Goal: Navigation & Orientation: Find specific page/section

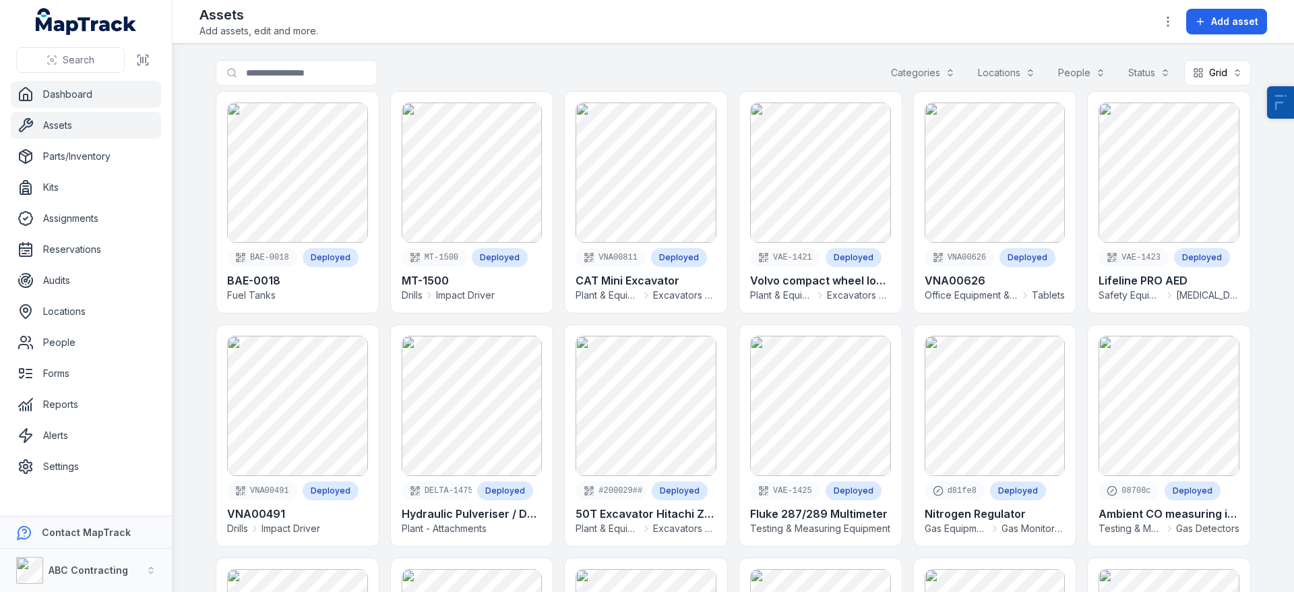
click at [89, 96] on link "Dashboard" at bounding box center [86, 94] width 150 height 27
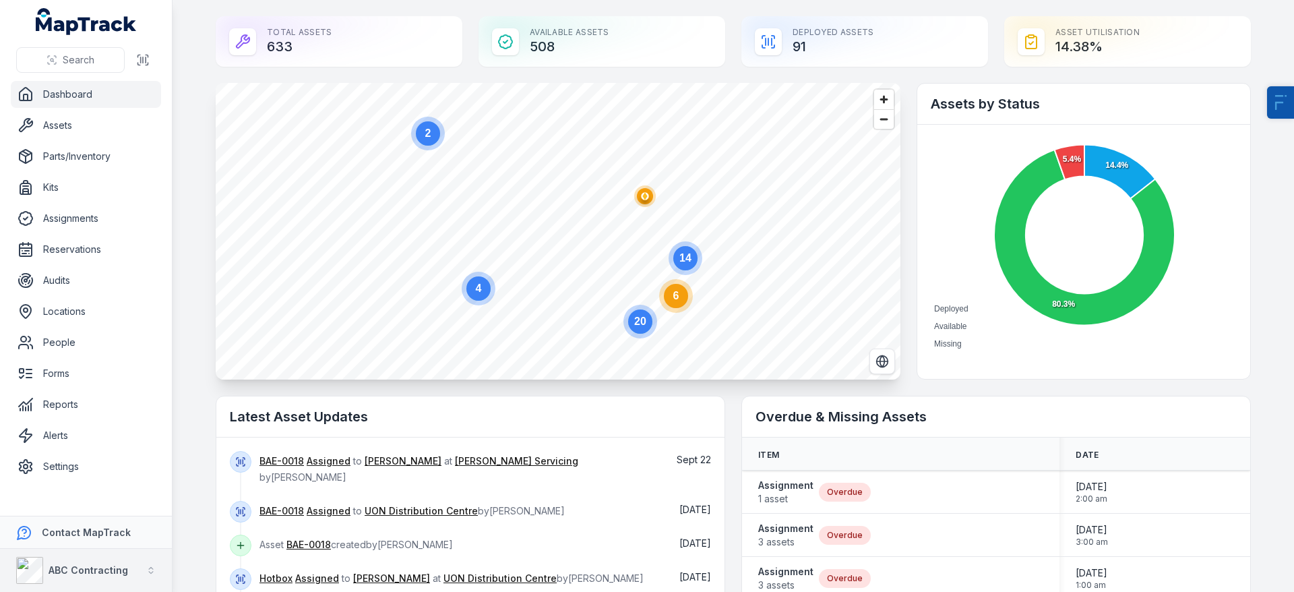
click at [68, 578] on div "ABC Contracting" at bounding box center [72, 570] width 112 height 27
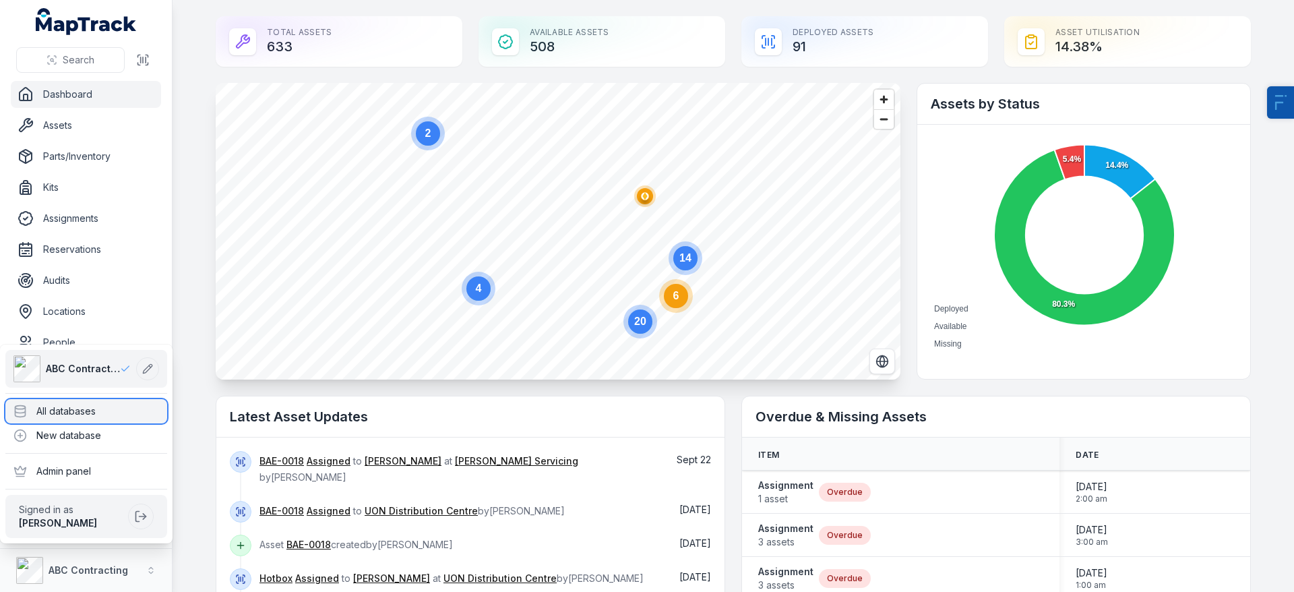
click at [96, 407] on div "All databases" at bounding box center [86, 411] width 162 height 24
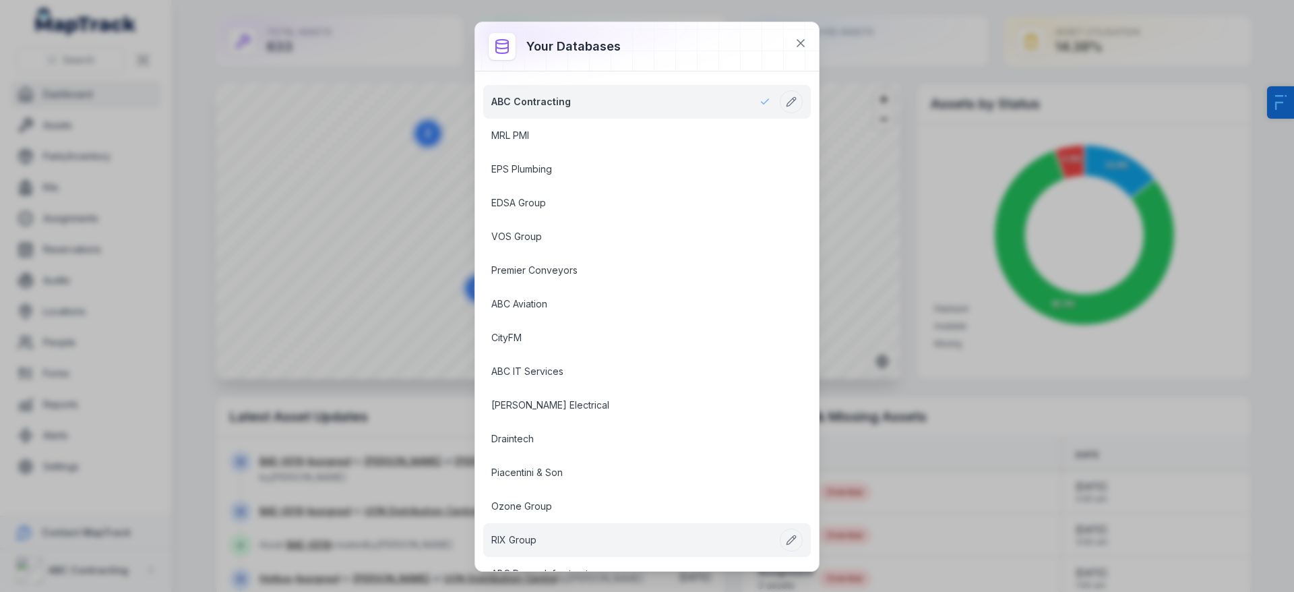
click at [529, 535] on link "RIX Group" at bounding box center [630, 539] width 279 height 13
